Goal: Task Accomplishment & Management: Manage account settings

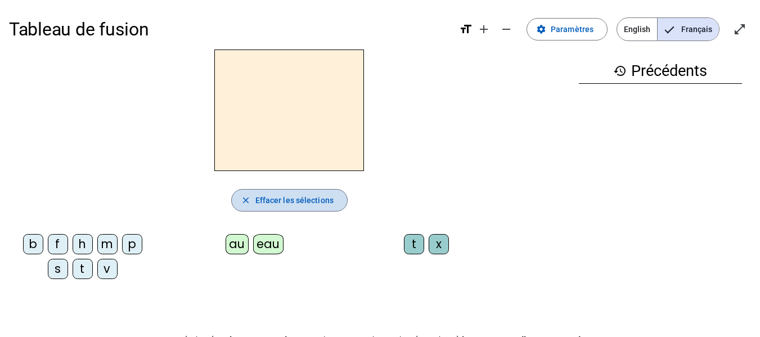
click at [278, 194] on span "Effacer les sélections" at bounding box center [294, 199] width 78 height 13
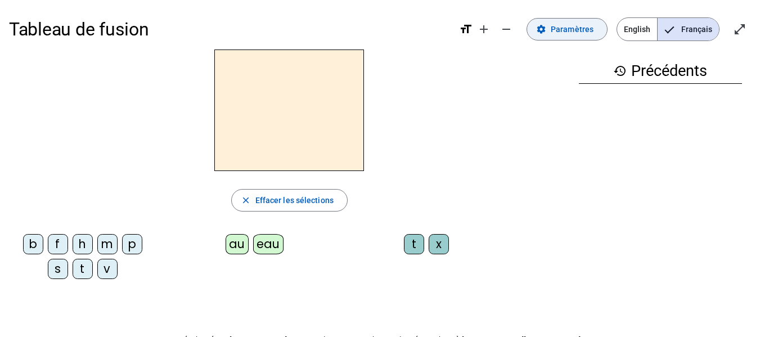
click at [565, 34] on span "Paramètres" at bounding box center [572, 28] width 43 height 13
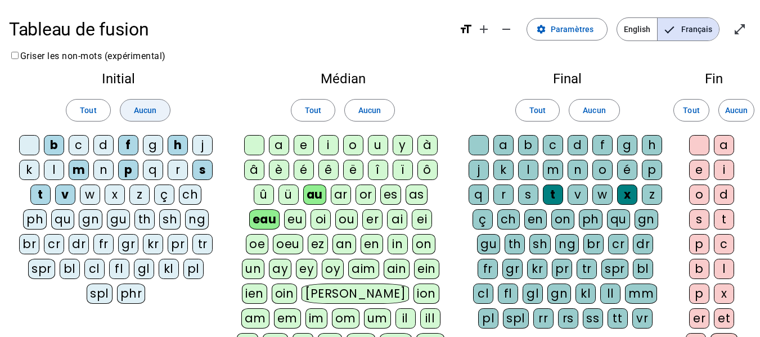
click at [146, 111] on span "Aucun" at bounding box center [145, 109] width 22 height 13
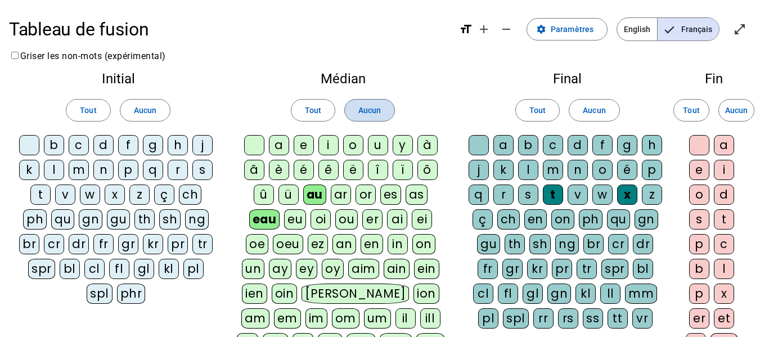
click at [380, 101] on span at bounding box center [369, 110] width 49 height 27
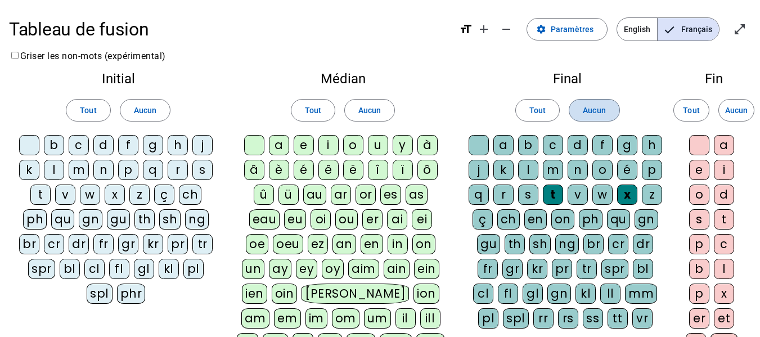
click at [600, 107] on span "Aucun" at bounding box center [594, 109] width 22 height 13
click at [69, 218] on div "qu" at bounding box center [62, 219] width 23 height 20
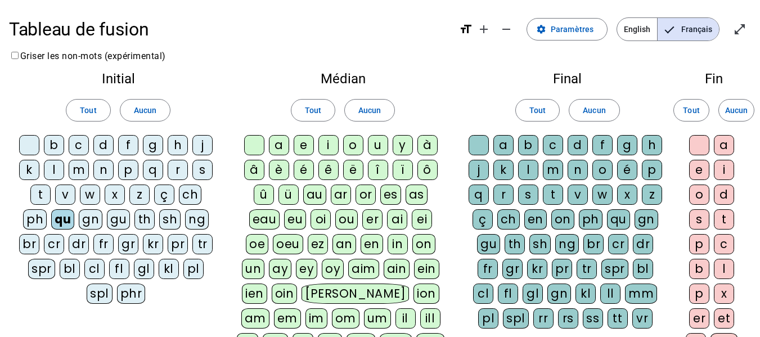
click at [200, 168] on div "s" at bounding box center [202, 170] width 20 height 20
click at [102, 169] on div "n" at bounding box center [103, 170] width 20 height 20
click at [43, 191] on div "t" at bounding box center [40, 194] width 20 height 20
click at [104, 150] on div "d" at bounding box center [103, 145] width 20 height 20
click at [52, 165] on div "l" at bounding box center [54, 170] width 20 height 20
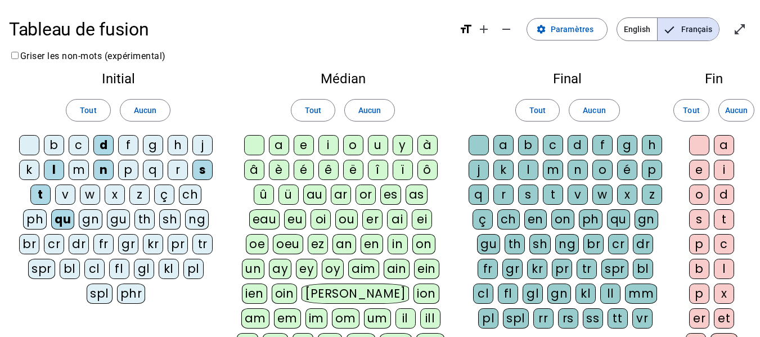
click at [84, 167] on div "m" at bounding box center [79, 170] width 20 height 20
click at [332, 143] on div "i" at bounding box center [328, 145] width 20 height 20
click at [308, 143] on div "e" at bounding box center [304, 145] width 20 height 20
click at [379, 142] on div "u" at bounding box center [378, 145] width 20 height 20
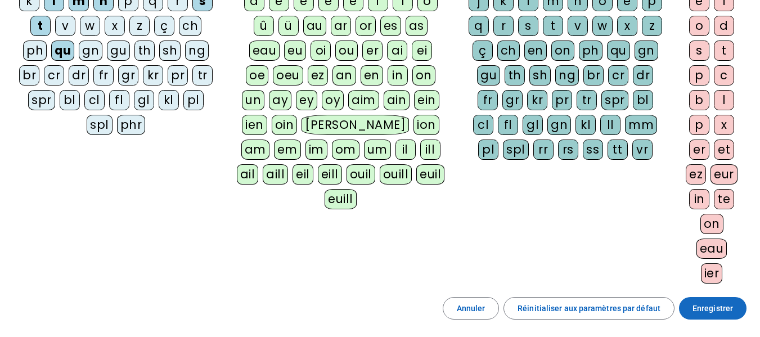
click at [709, 304] on span "Enregistrer" at bounding box center [712, 307] width 40 height 13
